Goal: Find specific page/section: Find specific page/section

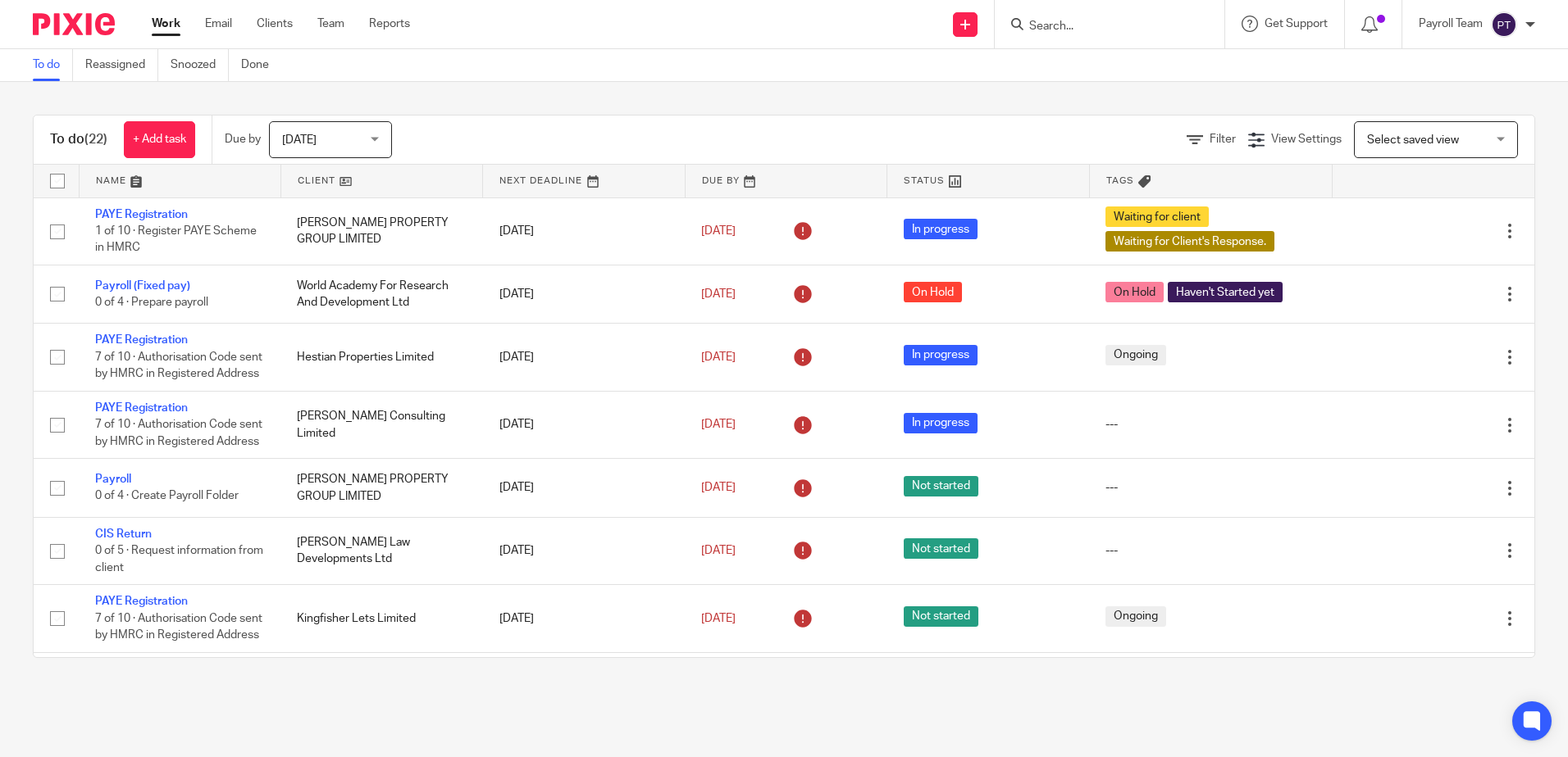
click at [1067, 22] on input "Search" at bounding box center [1101, 27] width 148 height 14
paste input "Sedgwick Ltd"
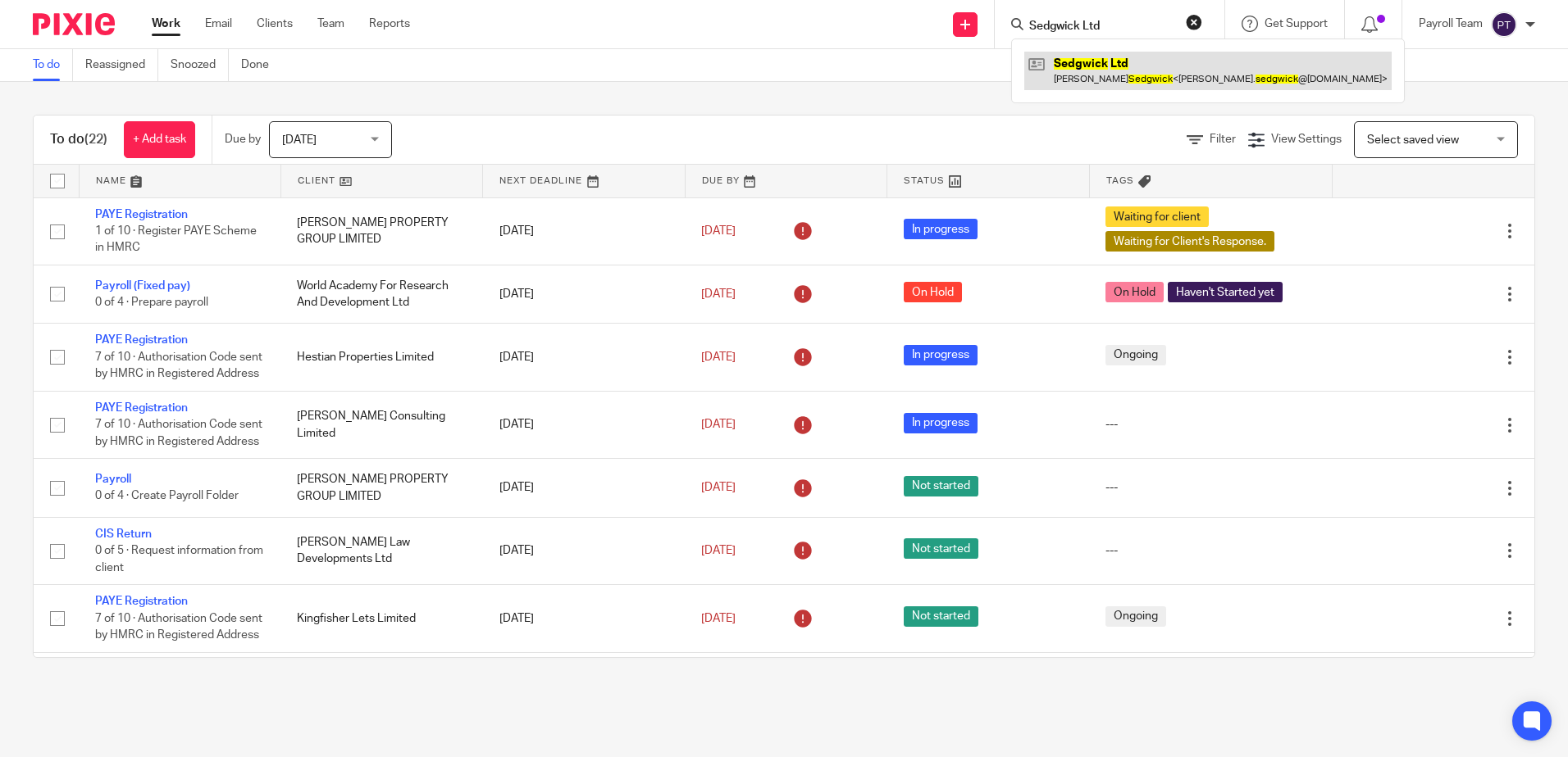
type input "Sedgwick Ltd"
click at [1071, 77] on link at bounding box center [1207, 71] width 367 height 38
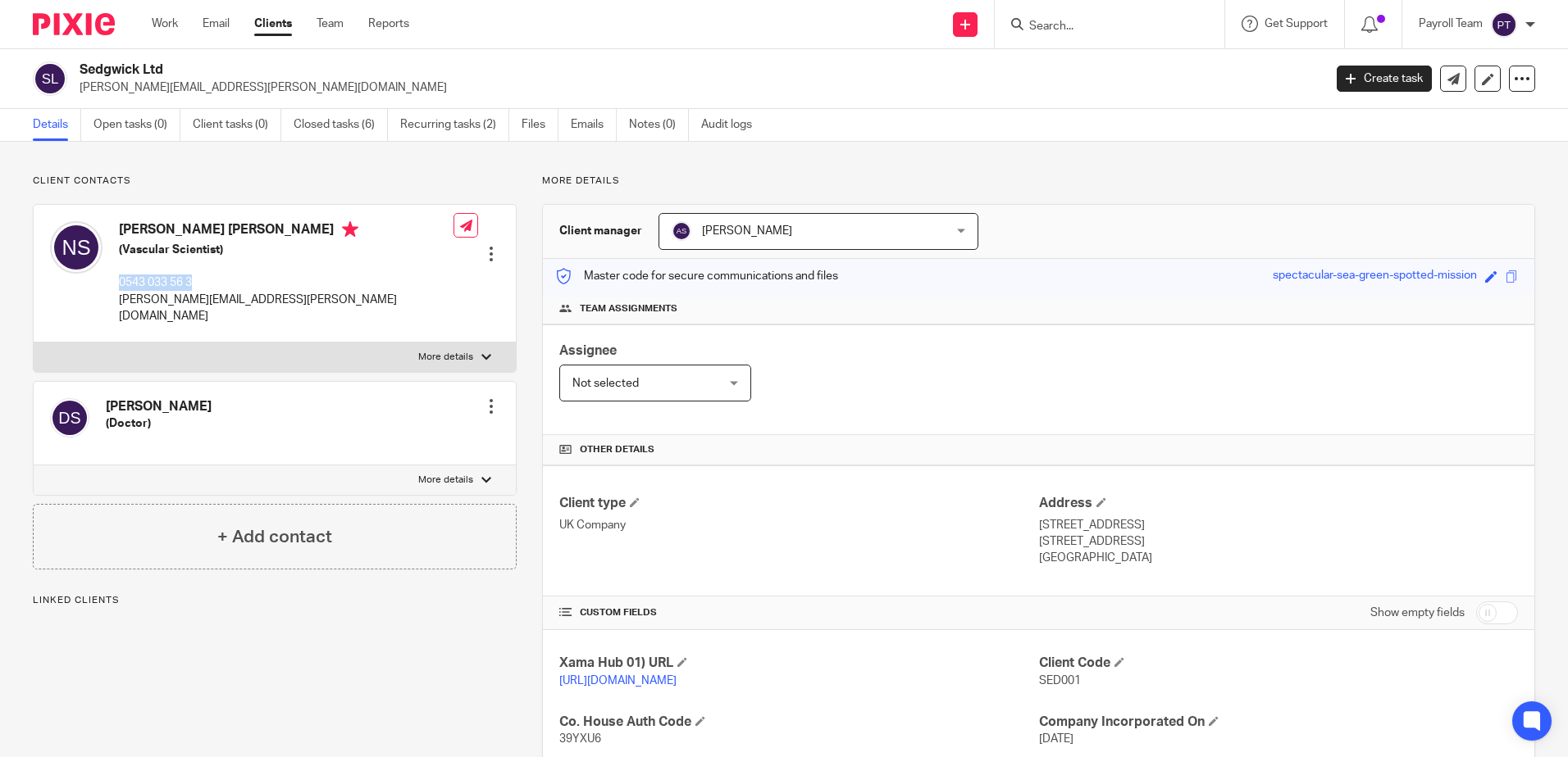
drag, startPoint x: 220, startPoint y: 285, endPoint x: 118, endPoint y: 283, distance: 102.0
click at [118, 283] on div "Nicola Jane Sedgwick (Vascular Scientist) 0543 033 56 3 nicola.sedgwick@hotmail…" at bounding box center [251, 273] width 403 height 120
copy p "0543 033 56 3"
click at [1080, 34] on input "Search" at bounding box center [1101, 27] width 148 height 14
paste input "Samdel Properties Limited"
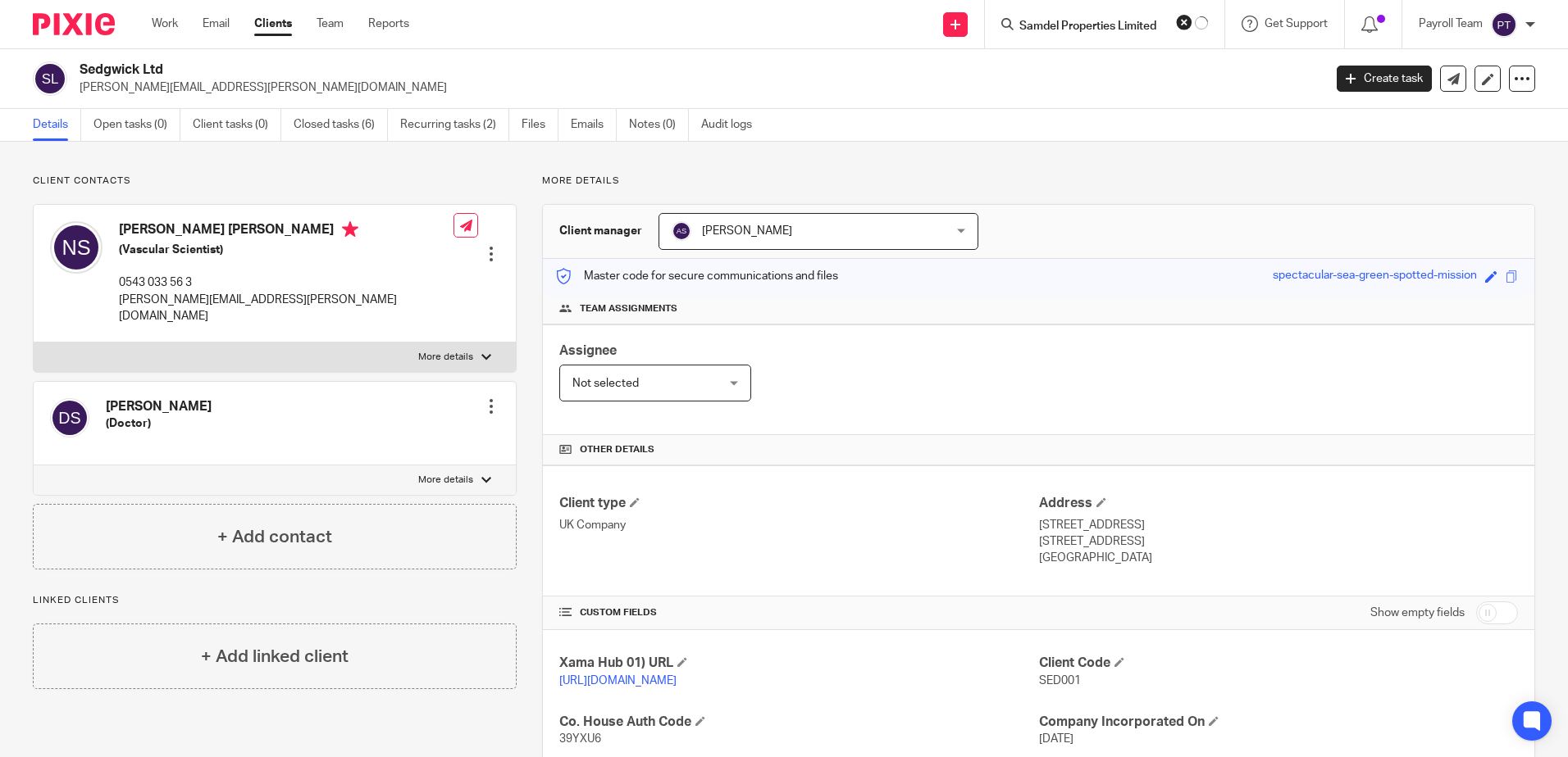
type input "Samdel Properties Limited"
click button "submit" at bounding box center [0, 0] width 0 height 0
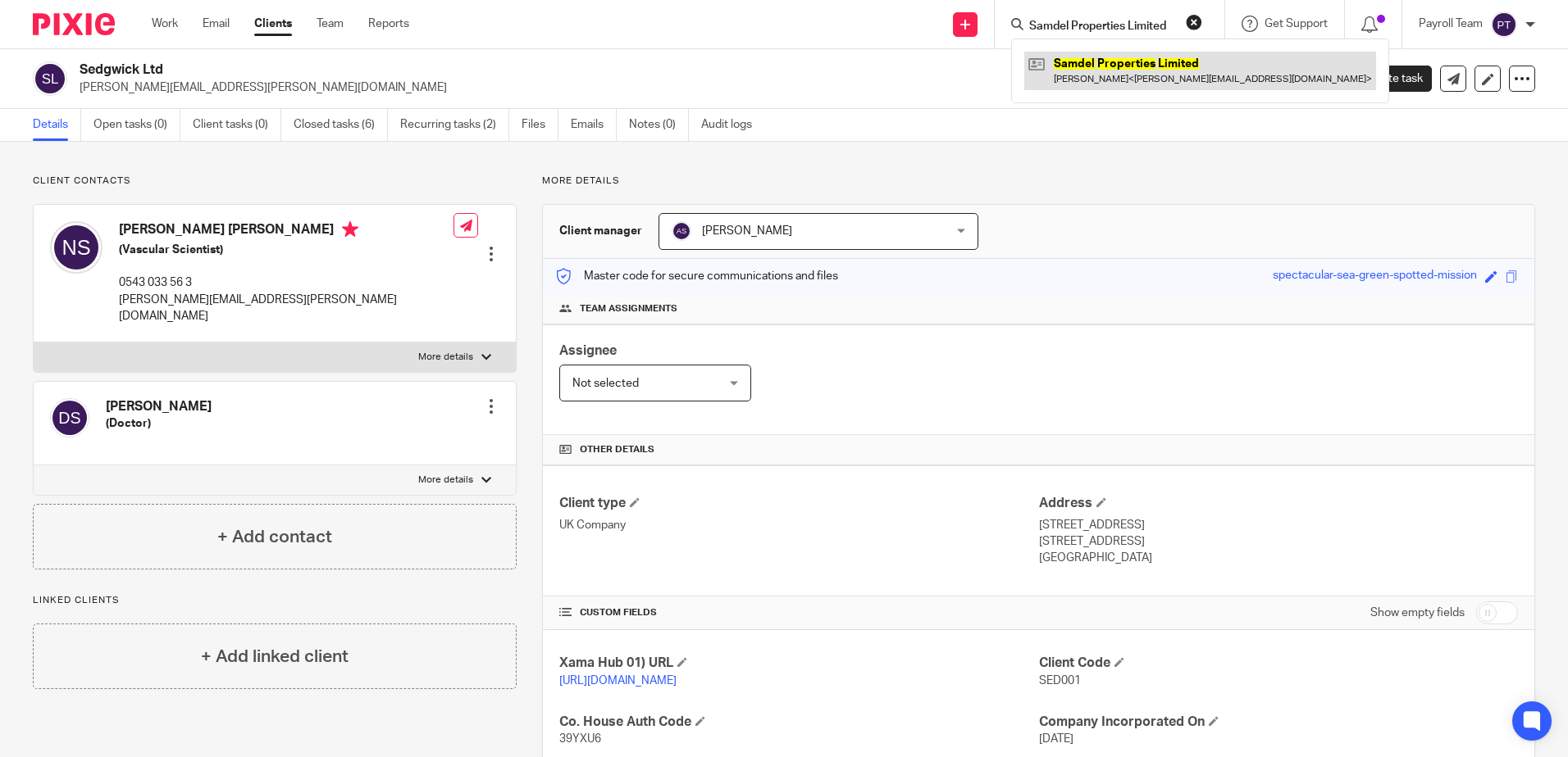
click at [1089, 82] on link at bounding box center [1199, 71] width 351 height 38
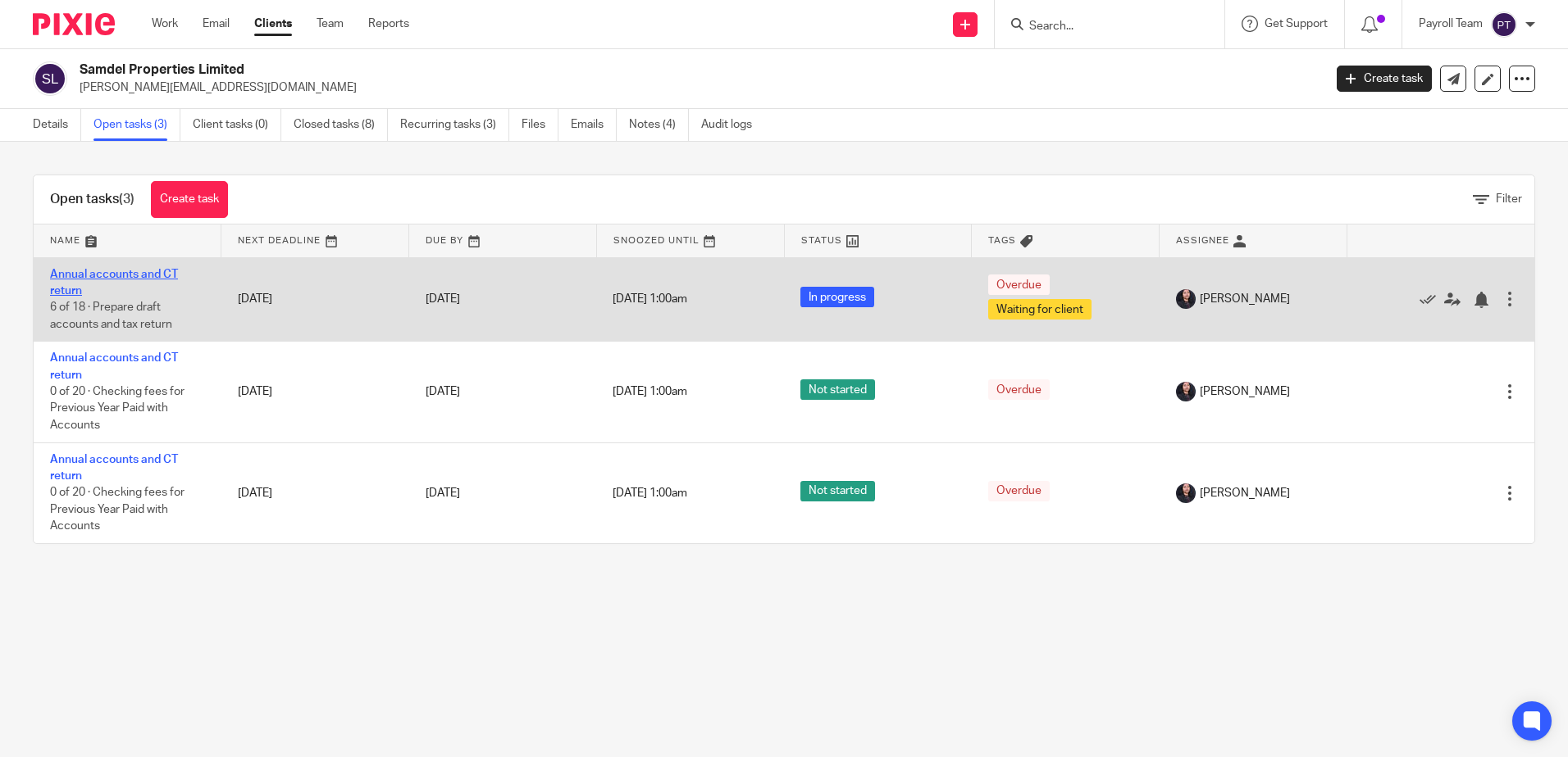
click at [150, 273] on link "Annual accounts and CT return" at bounding box center [113, 283] width 128 height 28
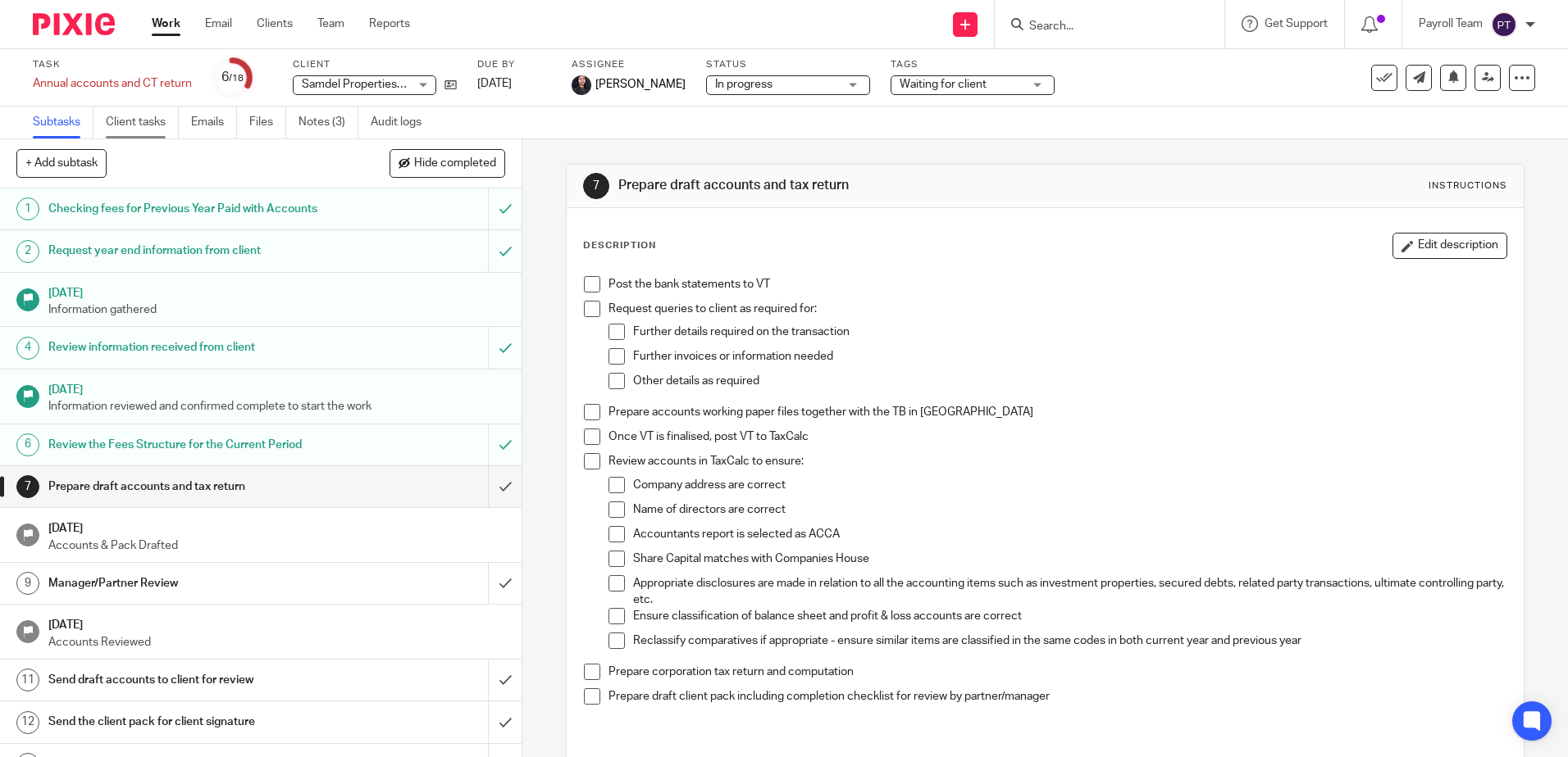
click at [125, 113] on link "Client tasks" at bounding box center [142, 122] width 73 height 32
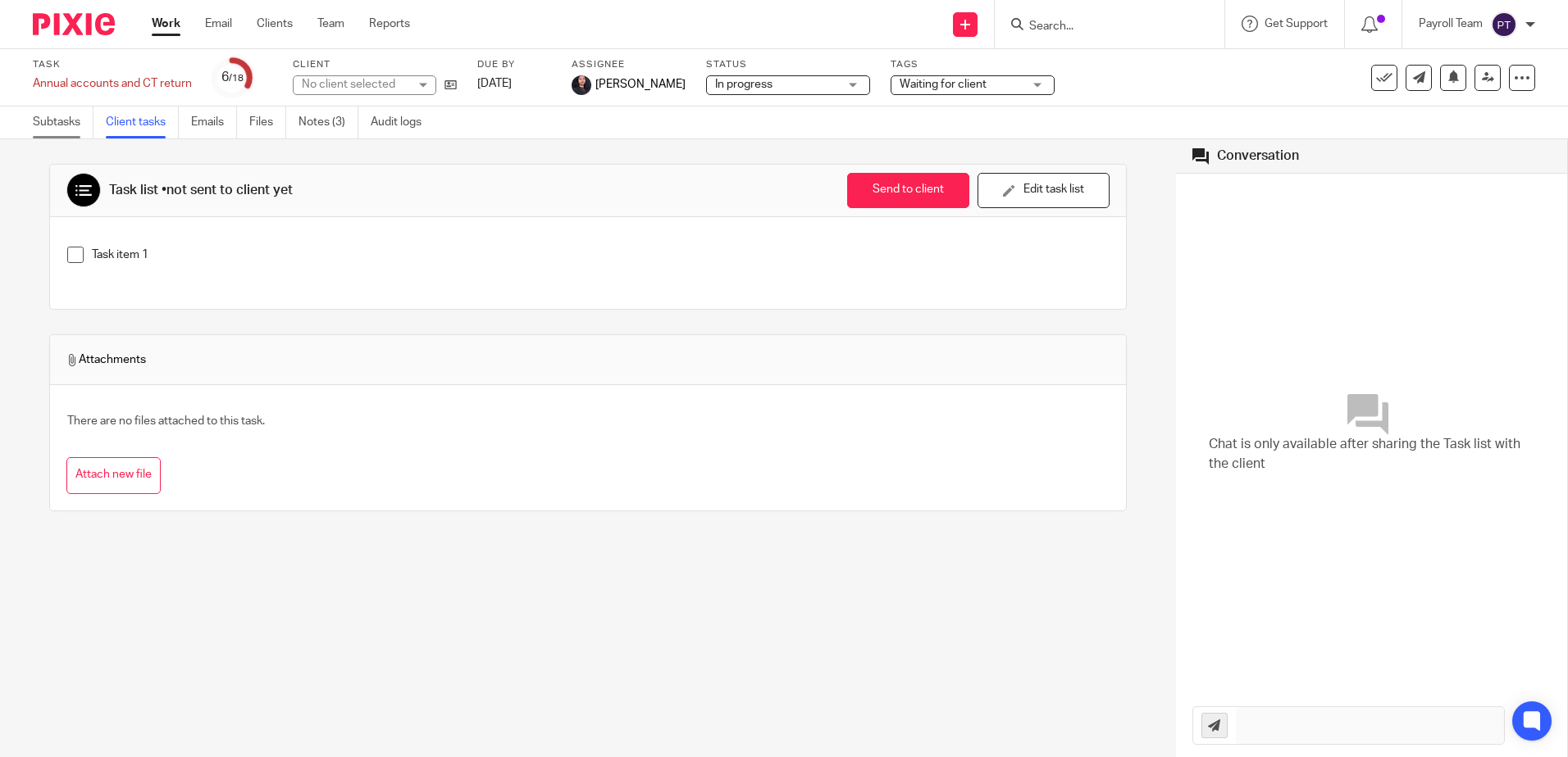
click at [62, 120] on link "Subtasks" at bounding box center [63, 122] width 61 height 32
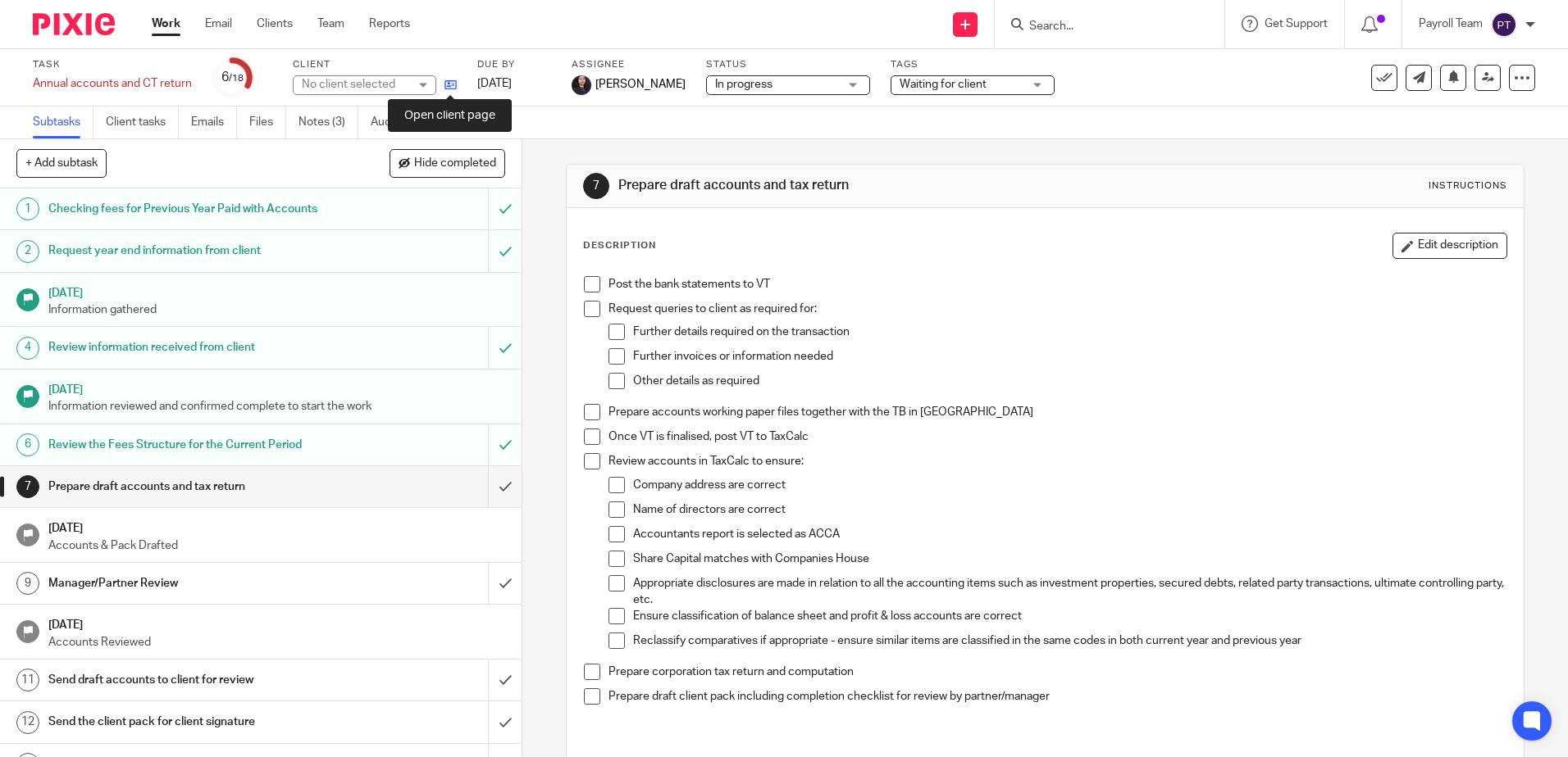
click at [454, 86] on icon at bounding box center [451, 85] width 13 height 13
click at [1080, 30] on input "Search" at bounding box center [1101, 27] width 148 height 14
paste input "Snaps Holiday Ltd"
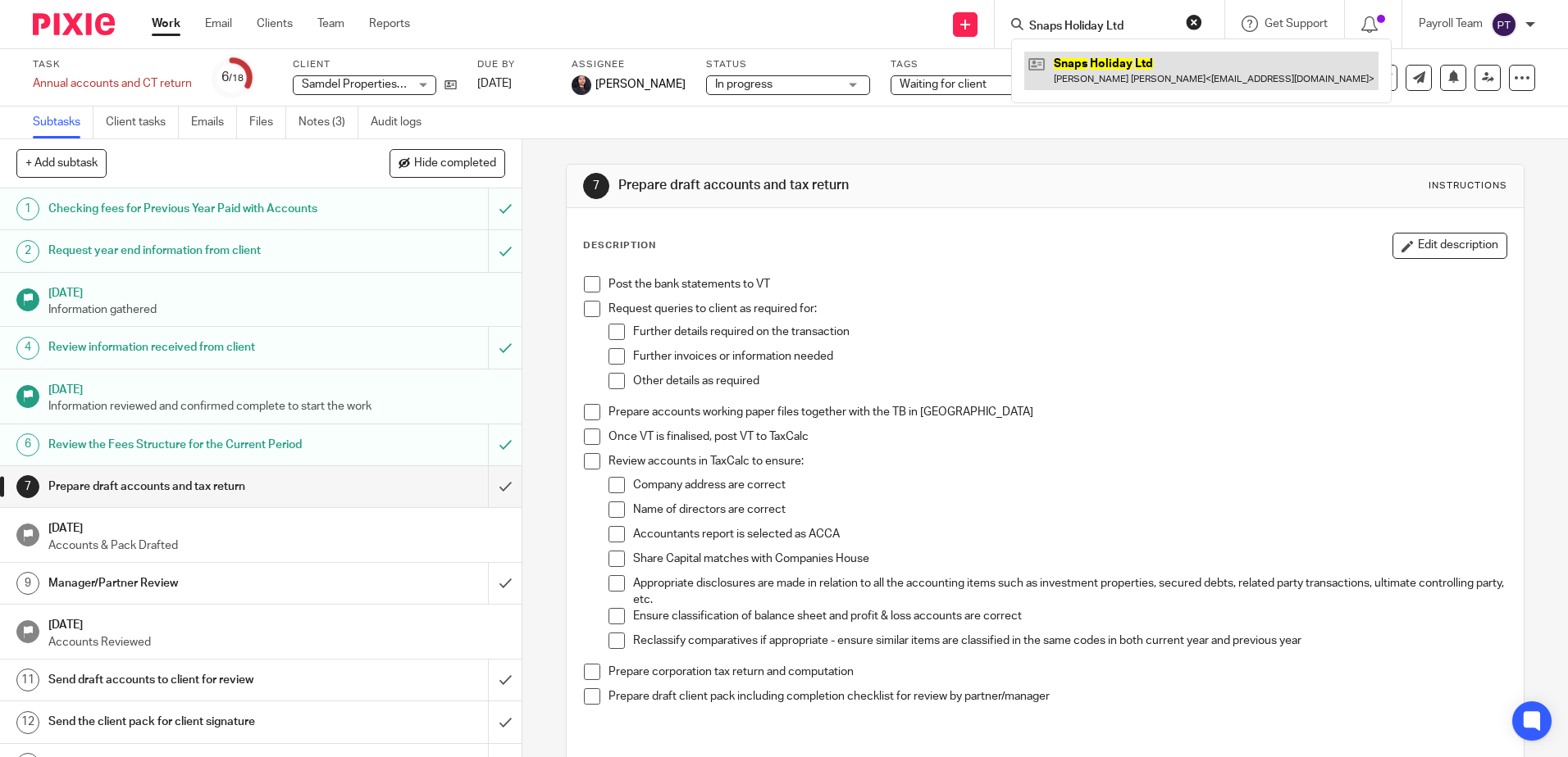
type input "Snaps Holiday Ltd"
click at [1092, 54] on link at bounding box center [1200, 71] width 354 height 38
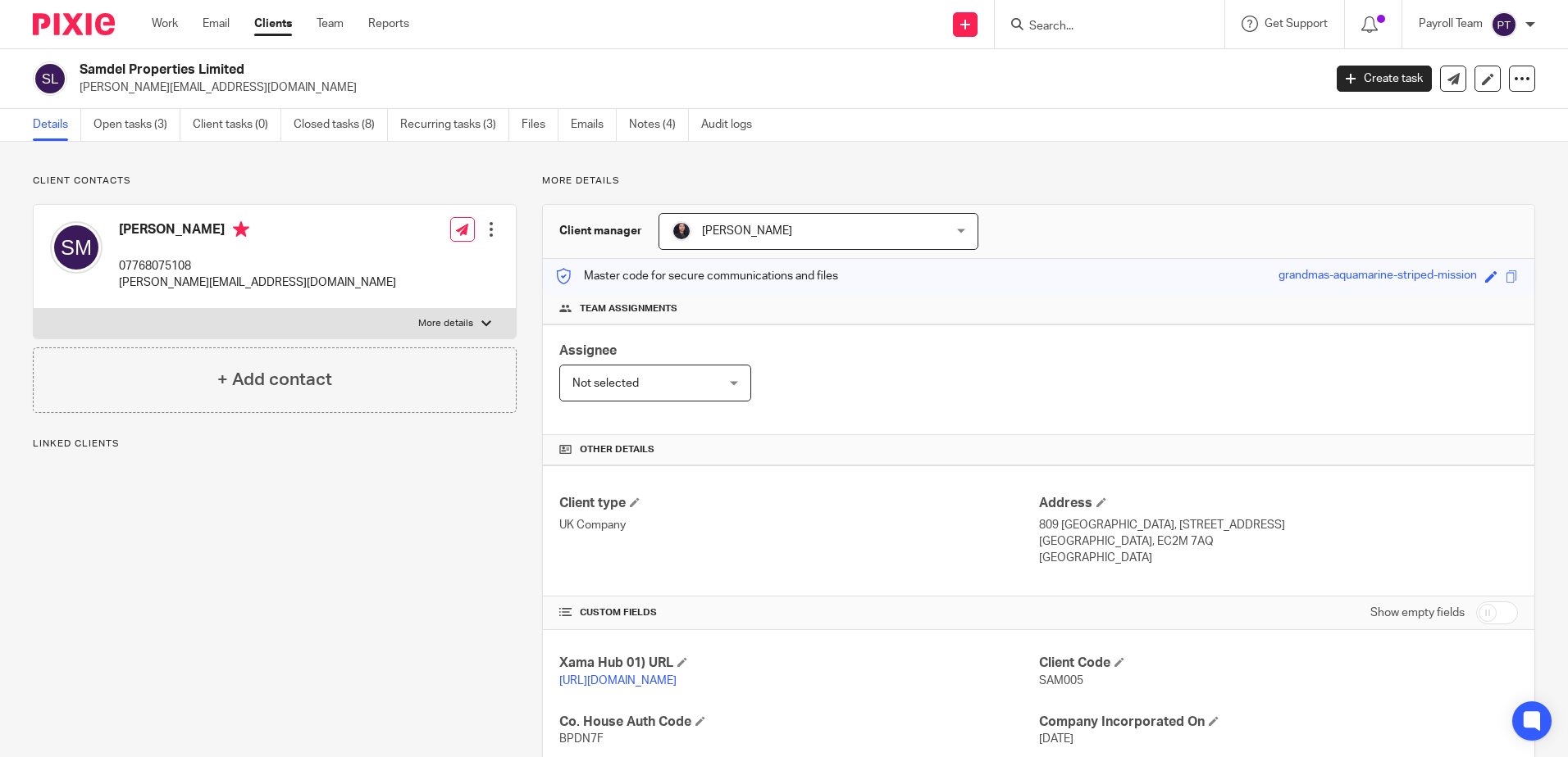
drag, startPoint x: 0, startPoint y: 0, endPoint x: 80, endPoint y: 71, distance: 107.0
click at [80, 71] on h2 "Samdel Properties Limited" at bounding box center [572, 70] width 986 height 17
copy h2 "Samdel Properties Limited"
click at [1101, 25] on input "Search" at bounding box center [1101, 27] width 148 height 14
paste input "S & J Land & Properties Ltd"
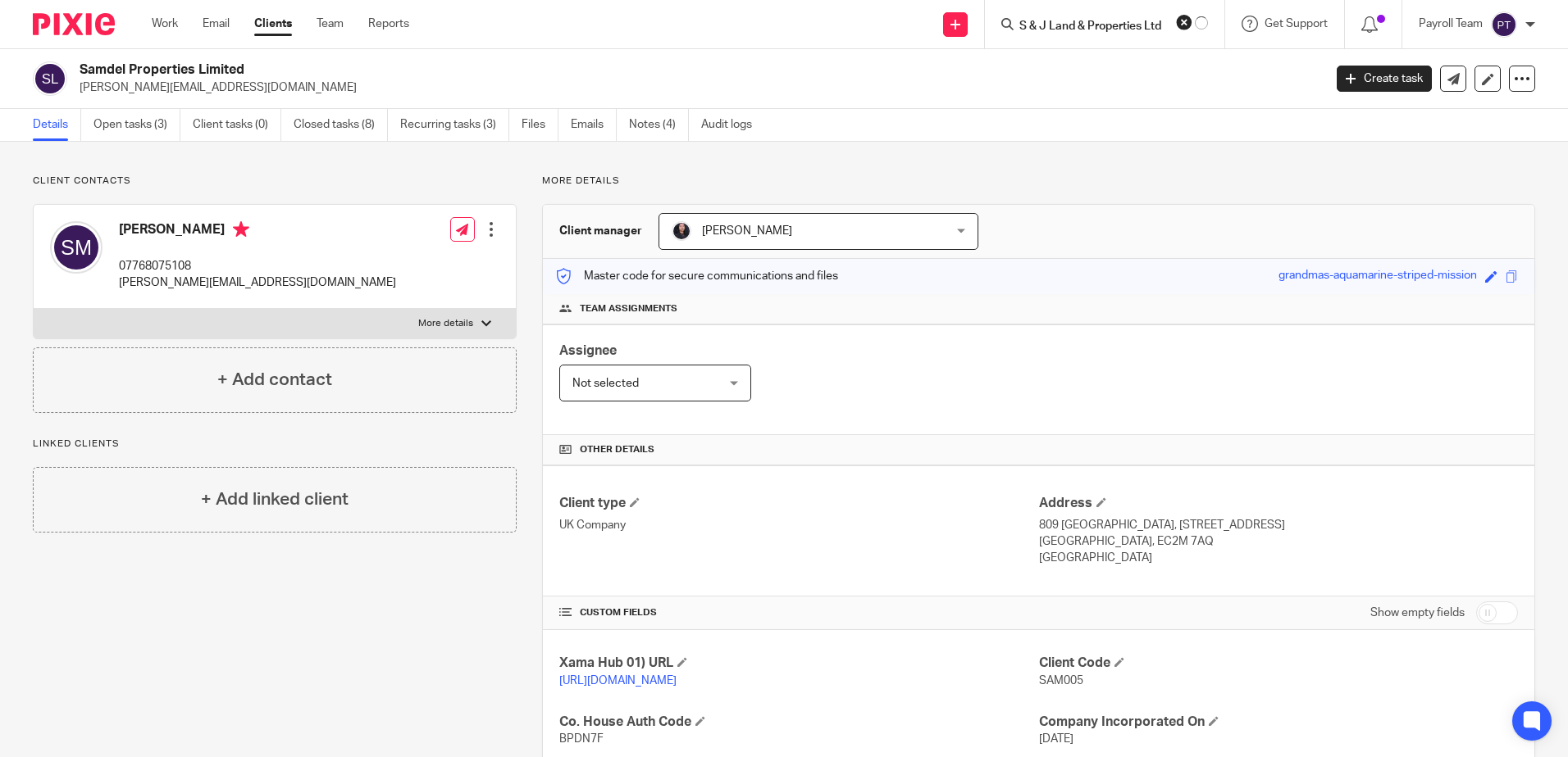
type input "S & J Land & Properties Ltd"
click button "submit" at bounding box center [0, 0] width 0 height 0
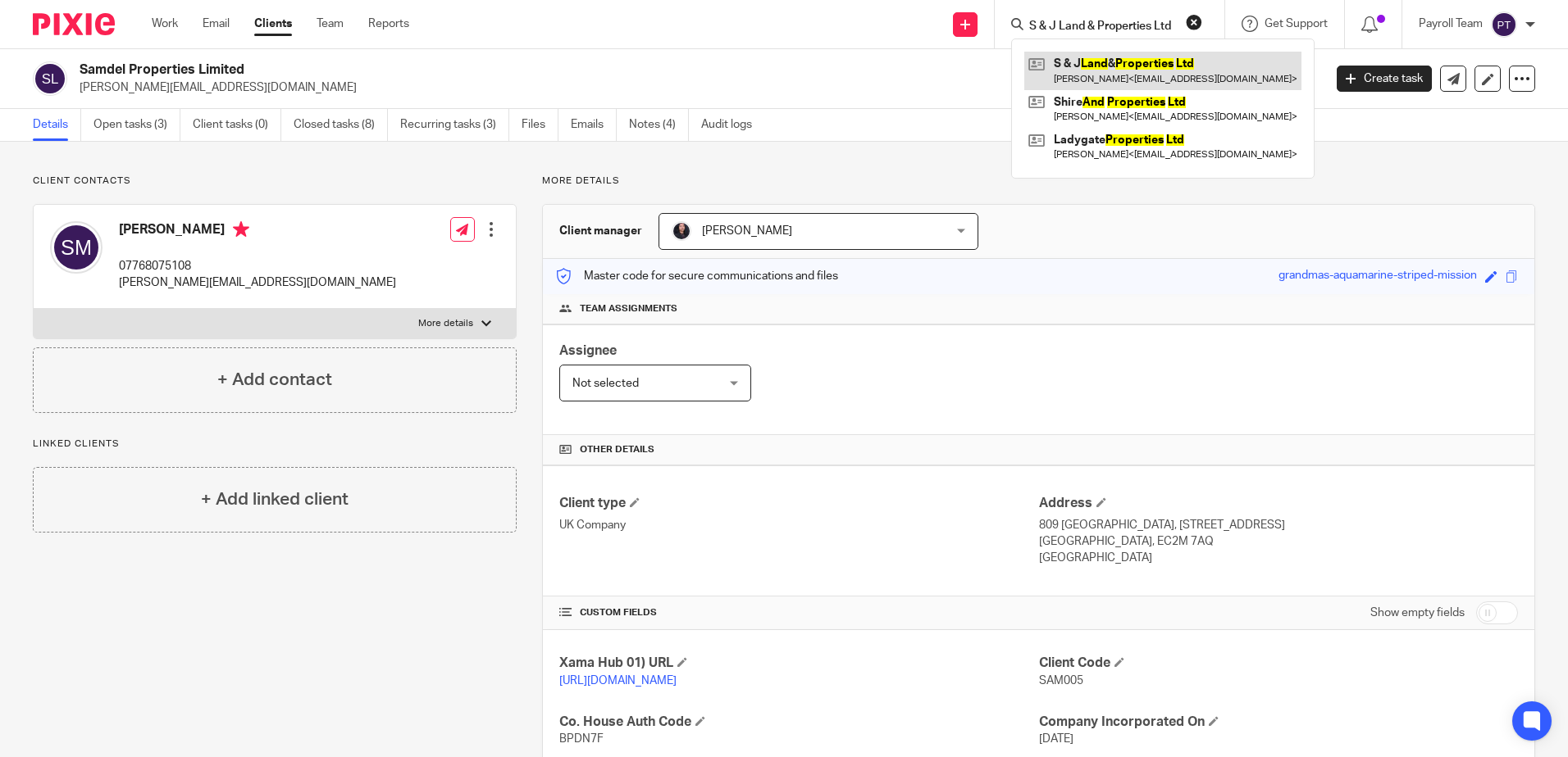
click at [1190, 73] on link at bounding box center [1162, 71] width 277 height 38
click at [1168, 72] on link at bounding box center [1162, 71] width 277 height 38
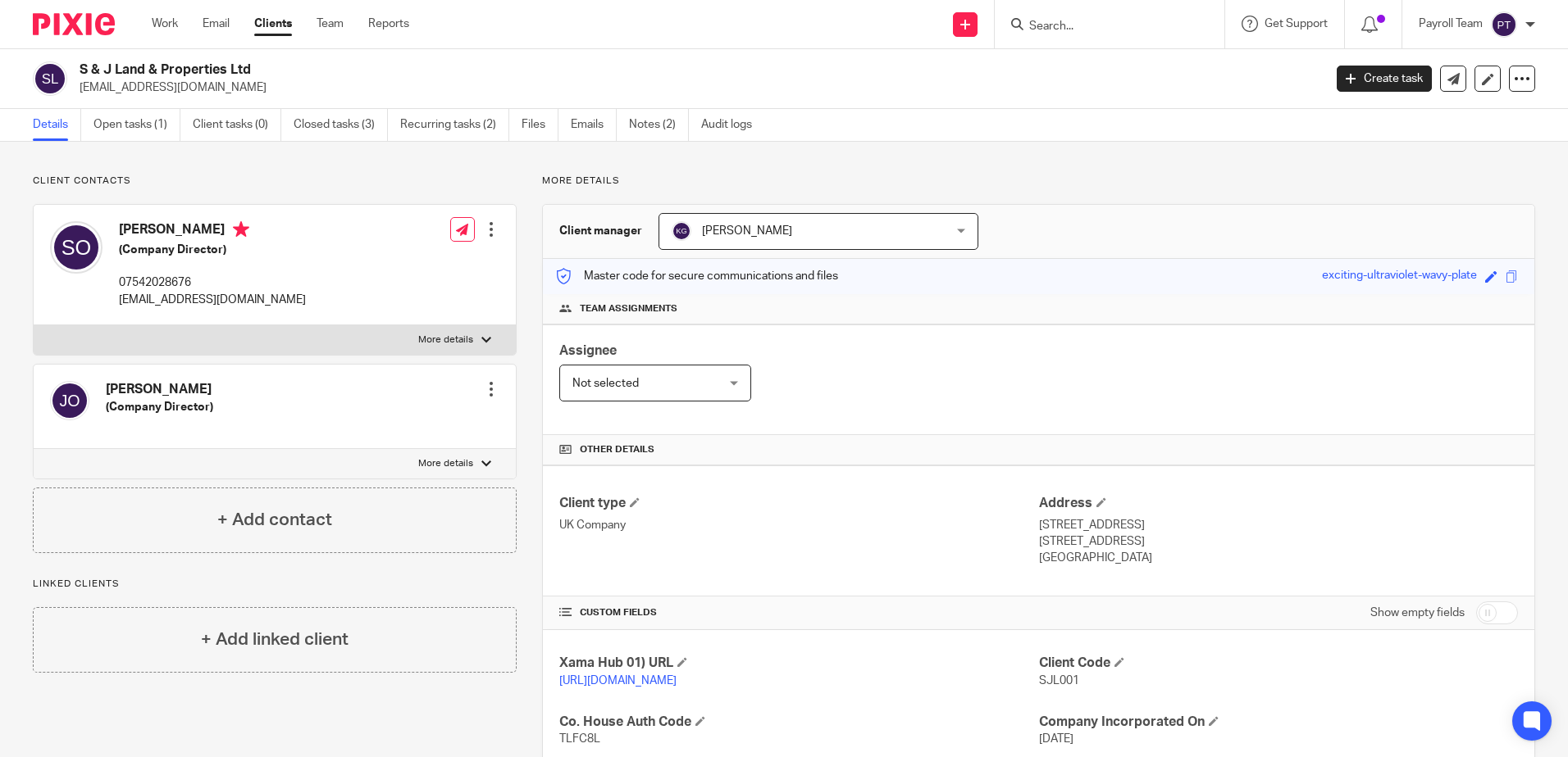
click at [1082, 21] on input "Search" at bounding box center [1101, 27] width 148 height 14
paste input "Snaps Holiday Ltd"
type input "Snaps Holiday Ltd"
click button "submit" at bounding box center [0, 0] width 0 height 0
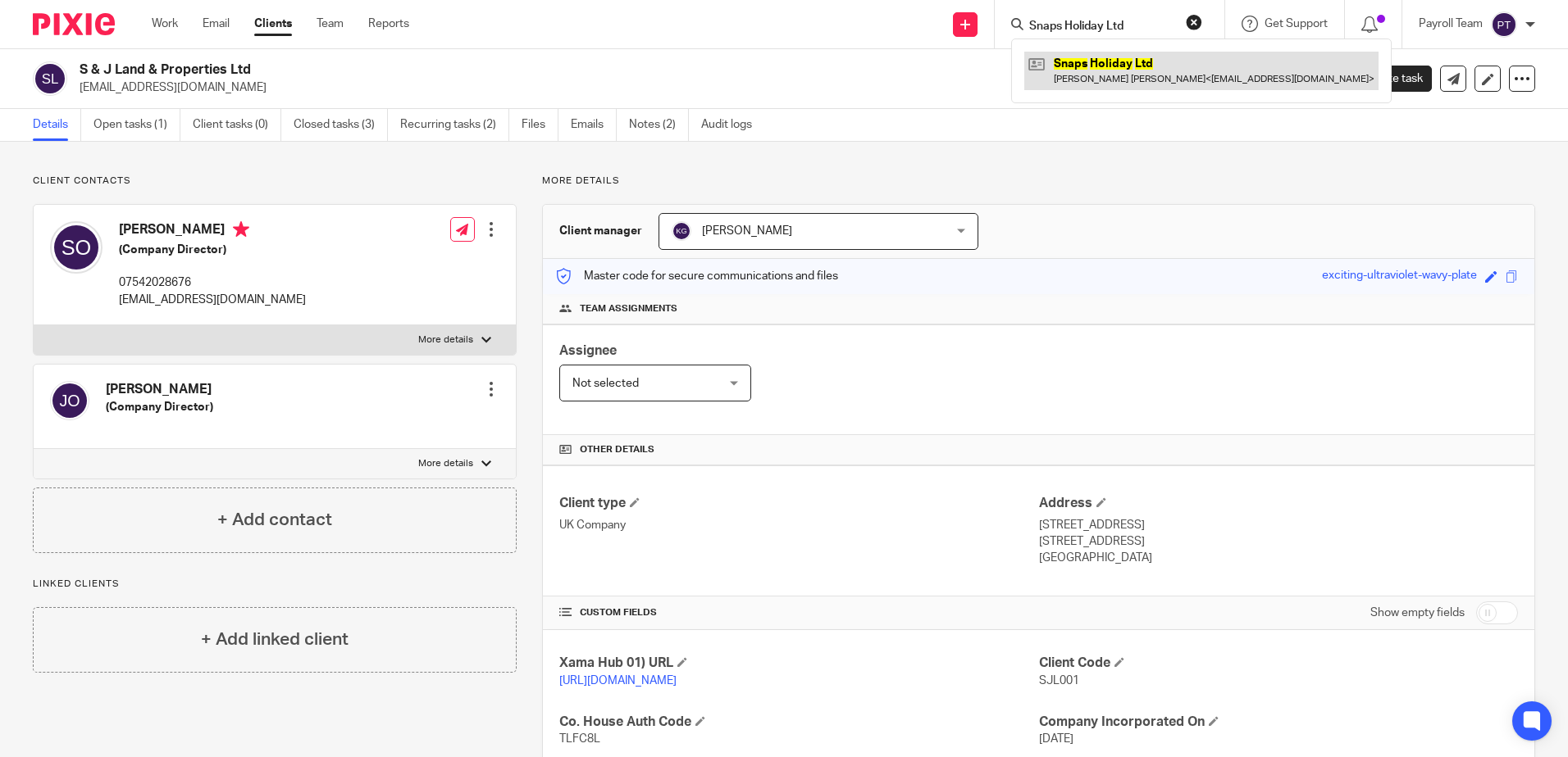
click at [1086, 64] on link at bounding box center [1200, 71] width 354 height 38
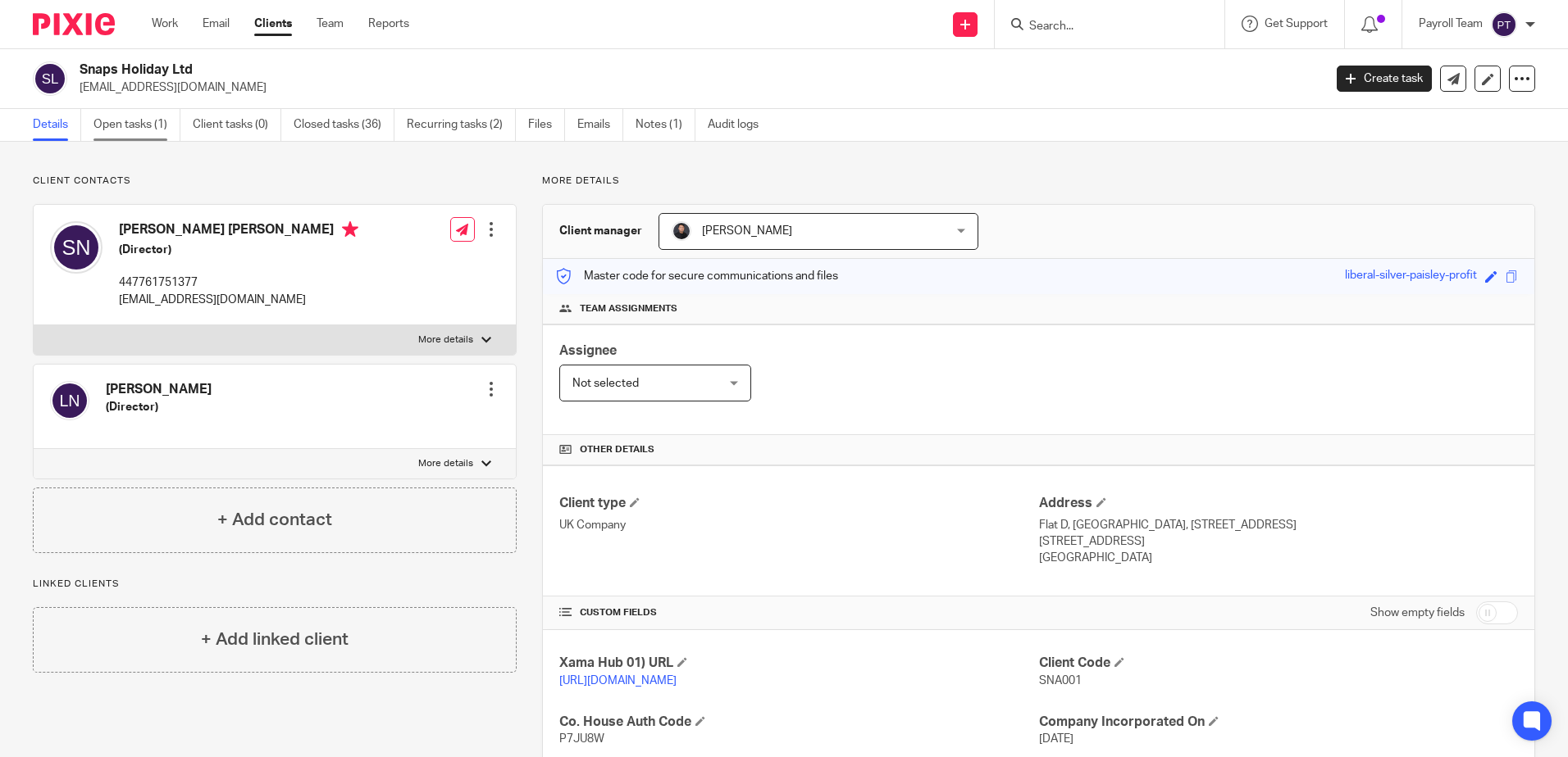
click at [120, 120] on link "Open tasks (1)" at bounding box center [137, 124] width 87 height 32
click at [1074, 33] on input "Search" at bounding box center [1101, 27] width 148 height 14
paste input "Zbu Enterprises Holdings Limited"
type input "Zbu Enterprises Holdings Limited"
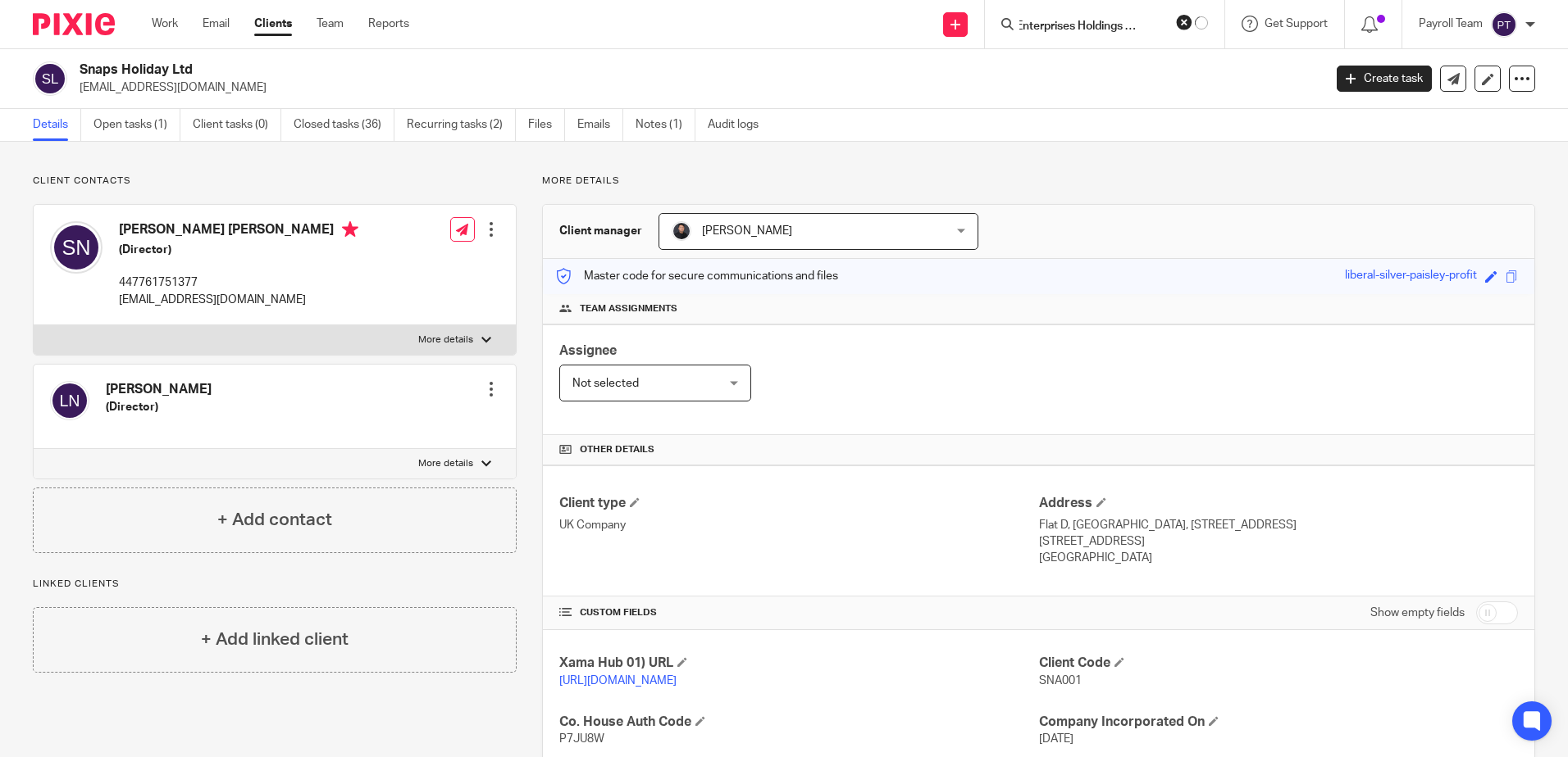
click button "submit" at bounding box center [0, 0] width 0 height 0
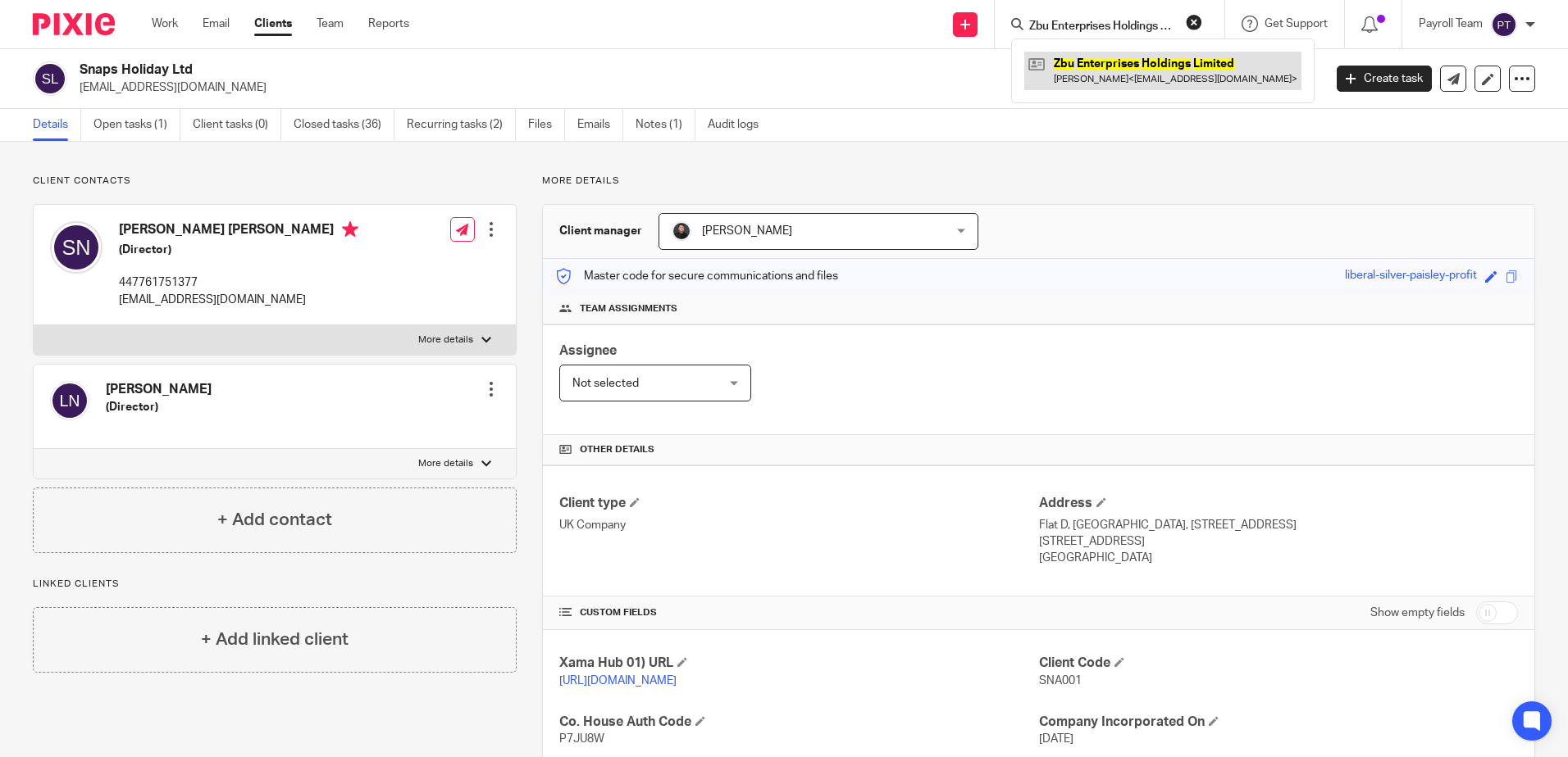
click at [1084, 61] on link at bounding box center [1162, 71] width 277 height 38
